Goal: Transaction & Acquisition: Purchase product/service

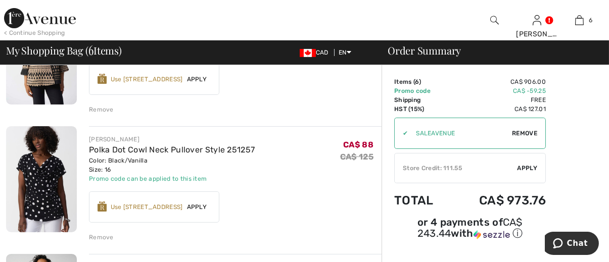
scroll to position [404, 0]
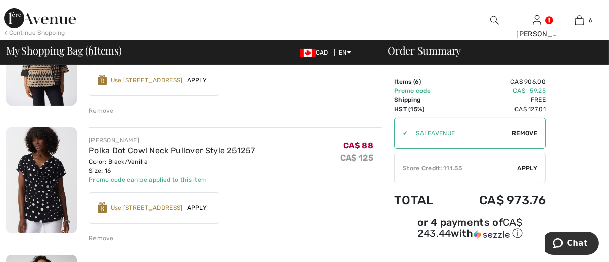
click at [104, 237] on div "Remove" at bounding box center [101, 238] width 25 height 9
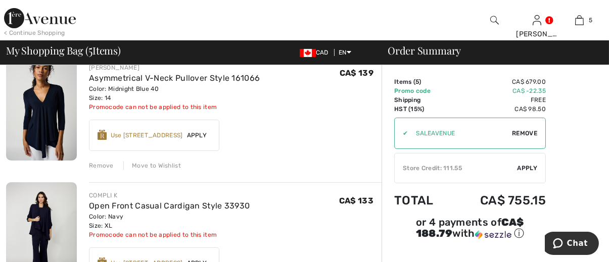
scroll to position [455, 0]
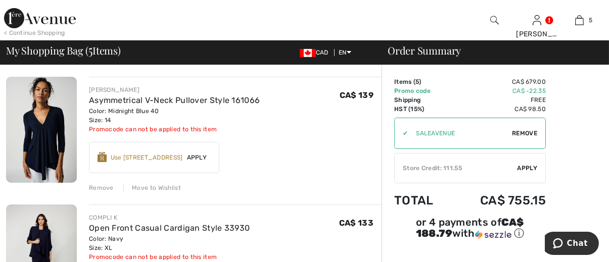
click at [105, 184] on div "Remove" at bounding box center [101, 188] width 25 height 9
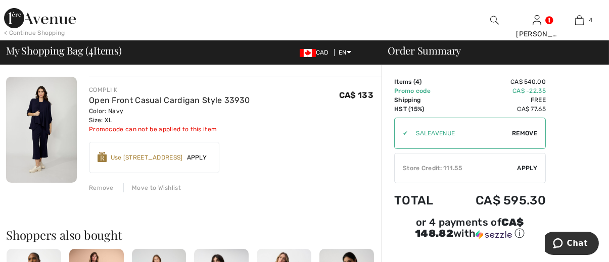
click at [527, 167] on span "Apply" at bounding box center [528, 168] width 20 height 9
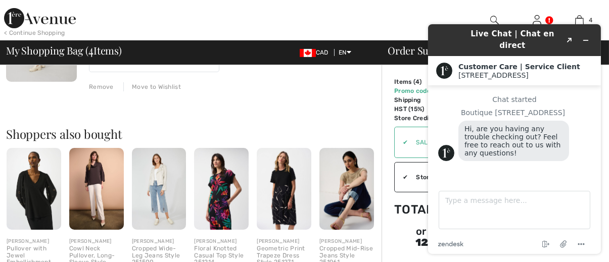
scroll to position [607, 0]
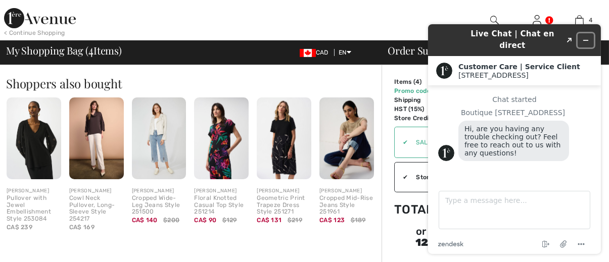
click at [587, 37] on icon "Minimize widget" at bounding box center [585, 40] width 7 height 7
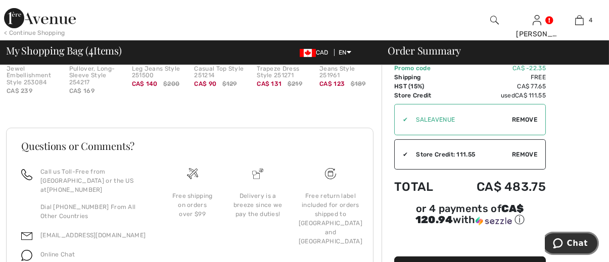
scroll to position [782, 0]
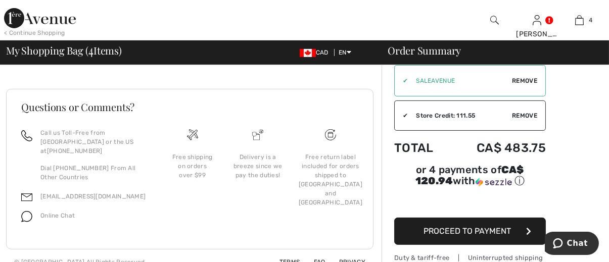
click at [486, 227] on span "Proceed to Payment" at bounding box center [467, 232] width 87 height 10
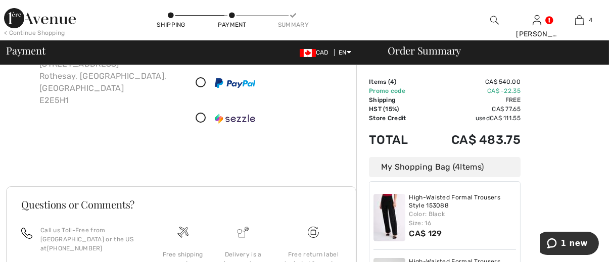
scroll to position [101, 0]
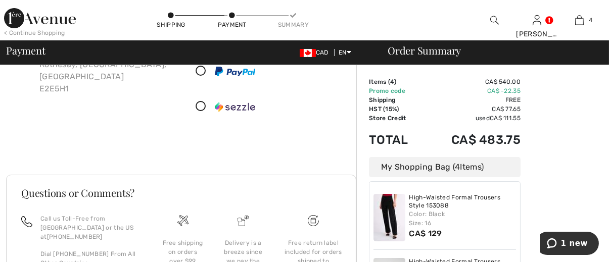
click at [202, 105] on icon at bounding box center [201, 107] width 27 height 11
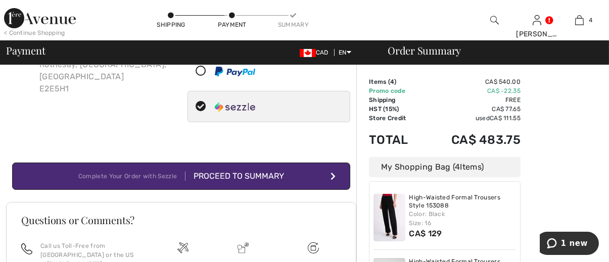
click at [266, 175] on div "Proceed to Summary" at bounding box center [235, 176] width 99 height 12
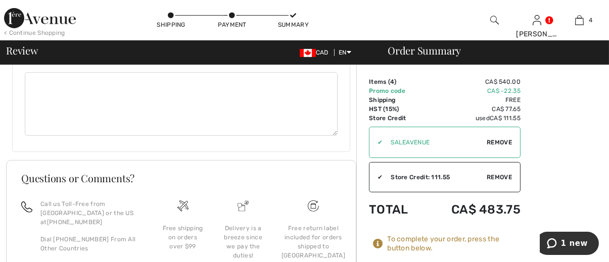
scroll to position [825, 0]
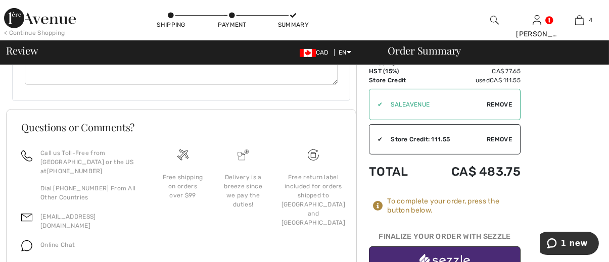
click at [450, 254] on img "button" at bounding box center [445, 260] width 51 height 13
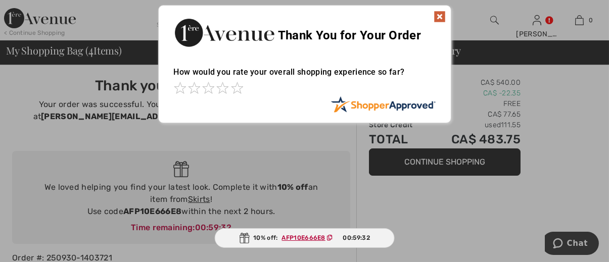
click at [439, 15] on img at bounding box center [440, 17] width 12 height 12
